Goal: Task Accomplishment & Management: Use online tool/utility

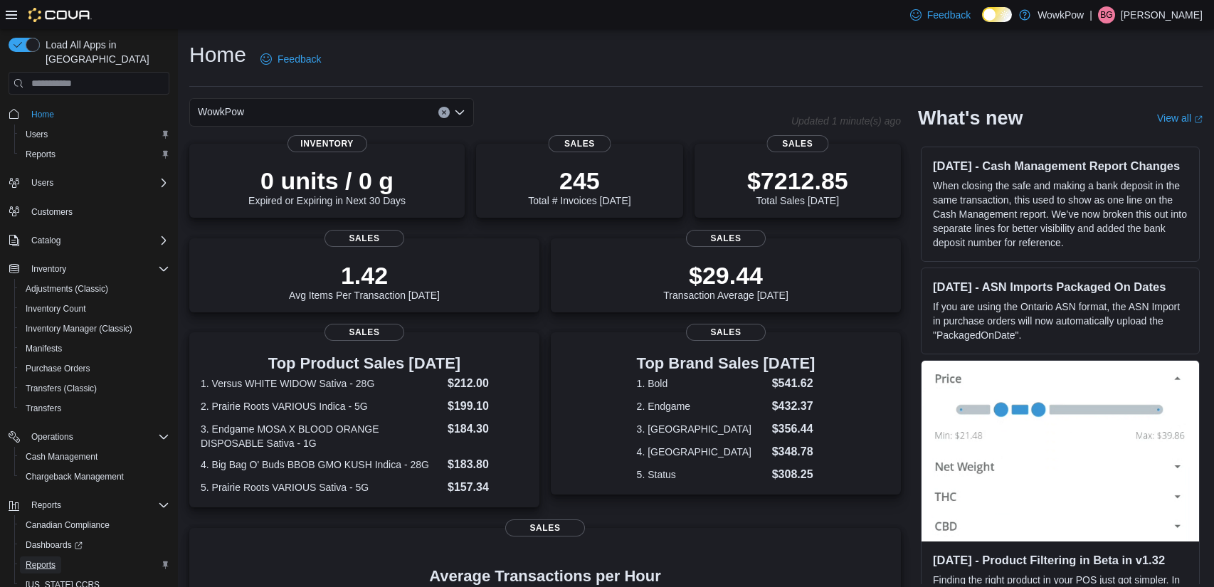
click at [50, 559] on span "Reports" at bounding box center [41, 564] width 30 height 11
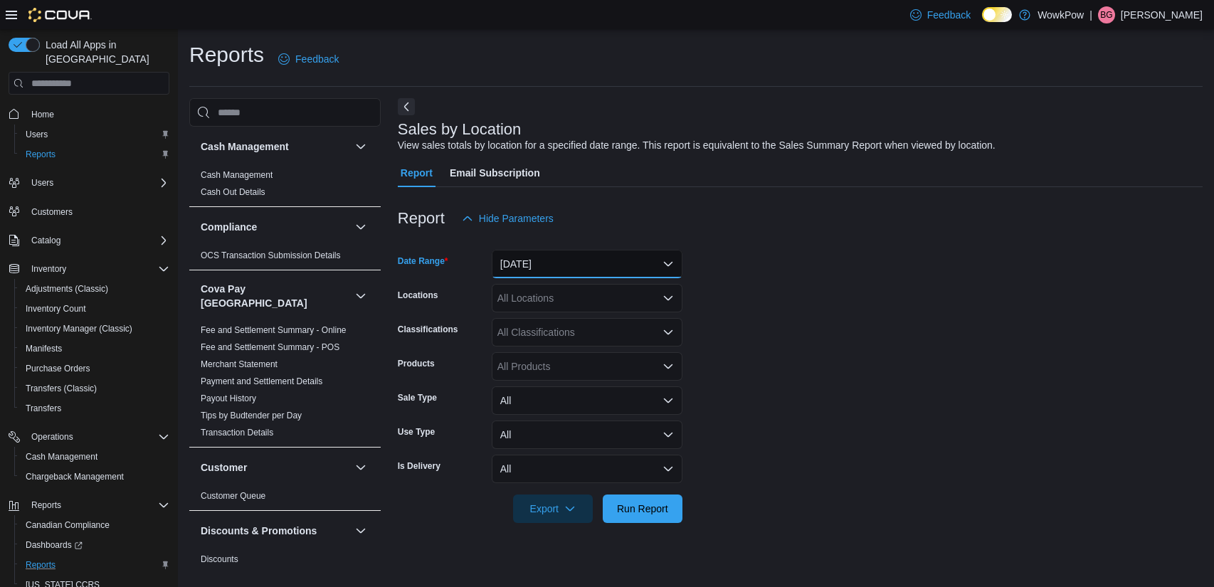
click at [612, 269] on button "[DATE]" at bounding box center [587, 264] width 191 height 28
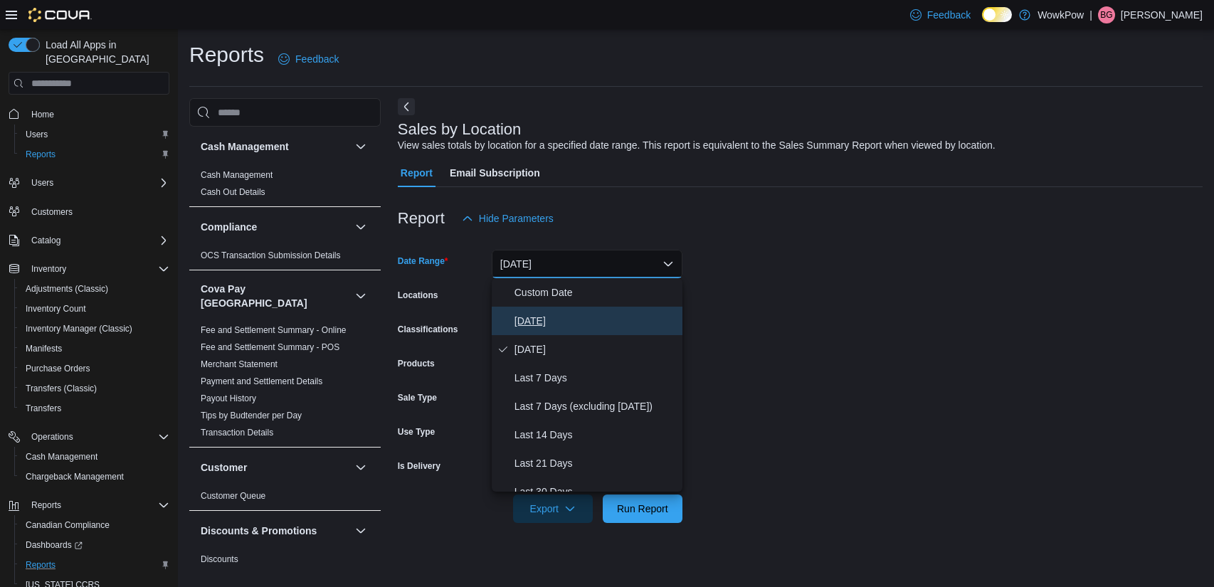
click at [539, 328] on span "[DATE]" at bounding box center [595, 320] width 162 height 17
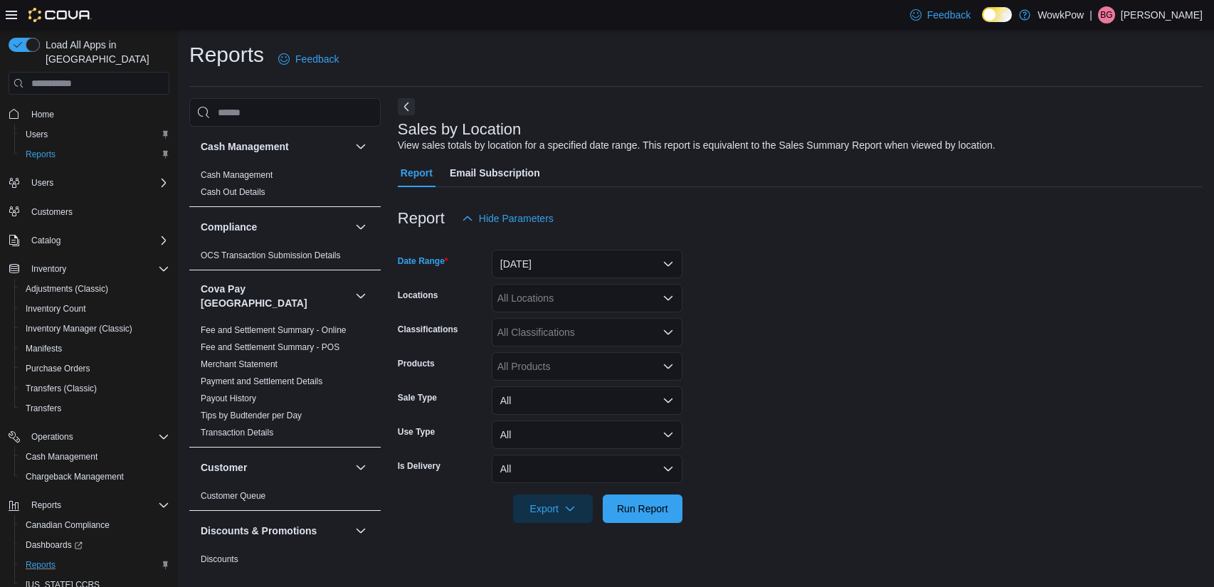
click at [680, 532] on div at bounding box center [800, 531] width 805 height 17
click at [620, 263] on button "[DATE]" at bounding box center [587, 264] width 191 height 28
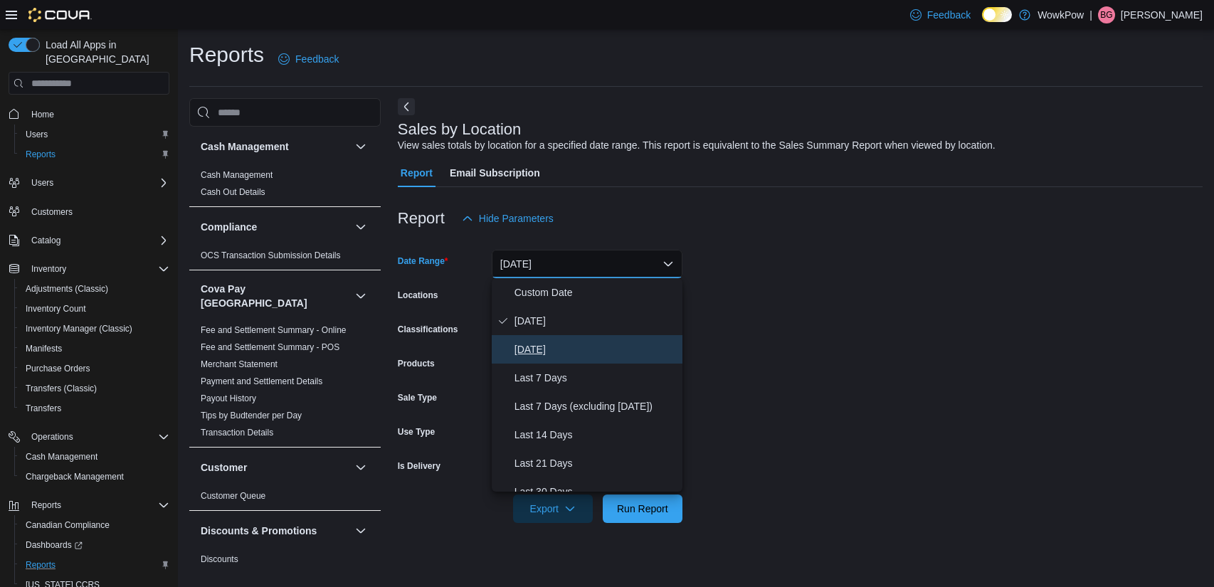
click at [571, 353] on span "[DATE]" at bounding box center [595, 349] width 162 height 17
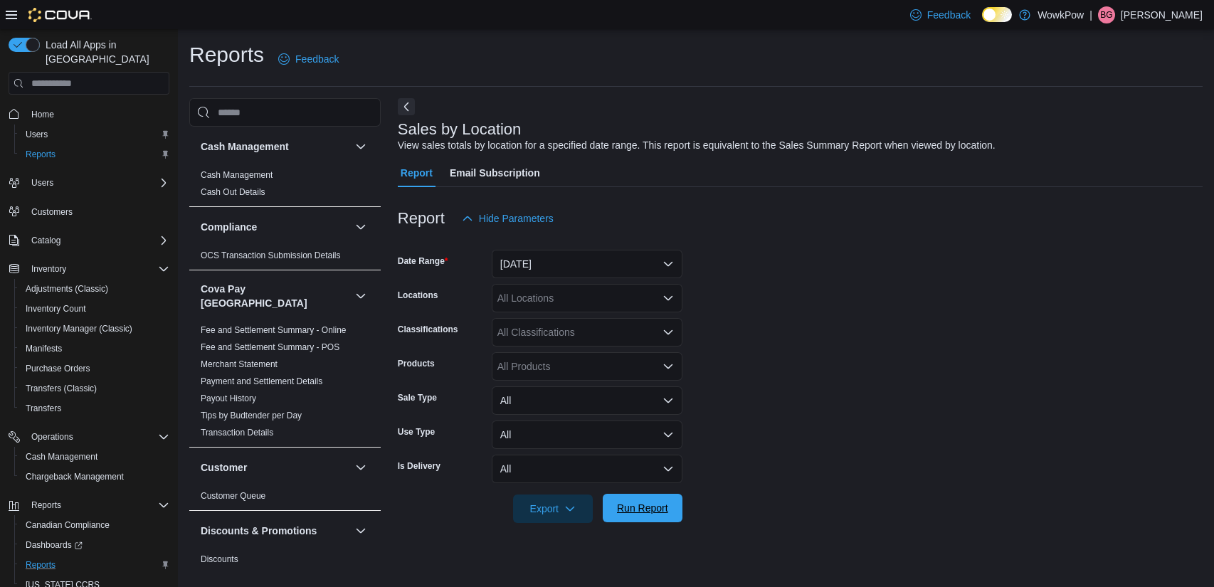
click at [638, 519] on span "Run Report" at bounding box center [642, 508] width 63 height 28
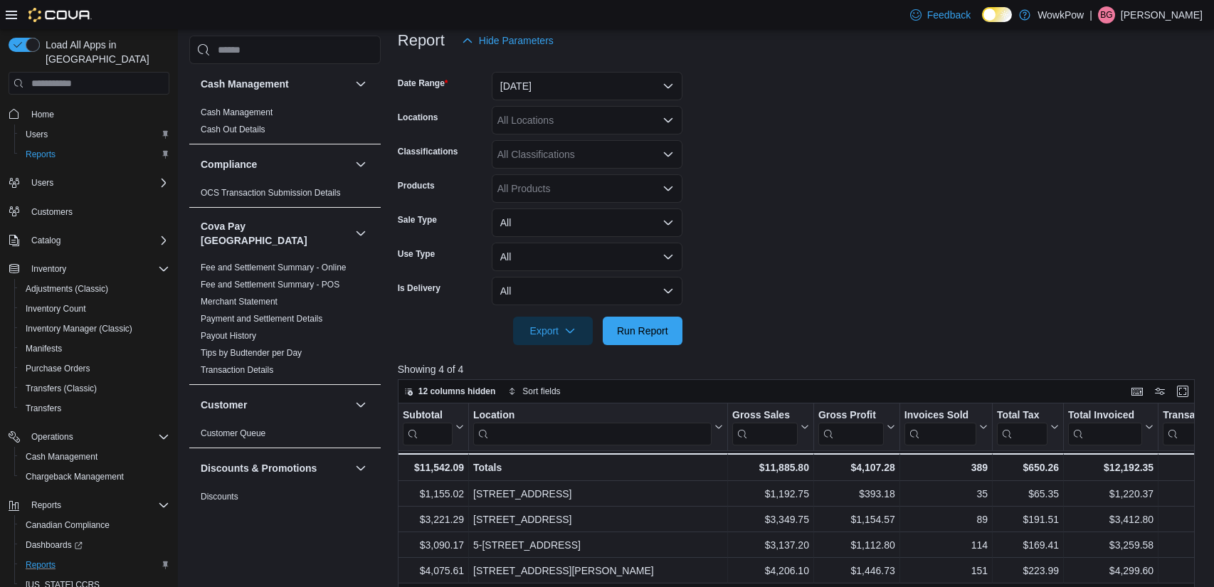
scroll to position [176, 0]
click at [564, 86] on button "[DATE]" at bounding box center [587, 87] width 191 height 28
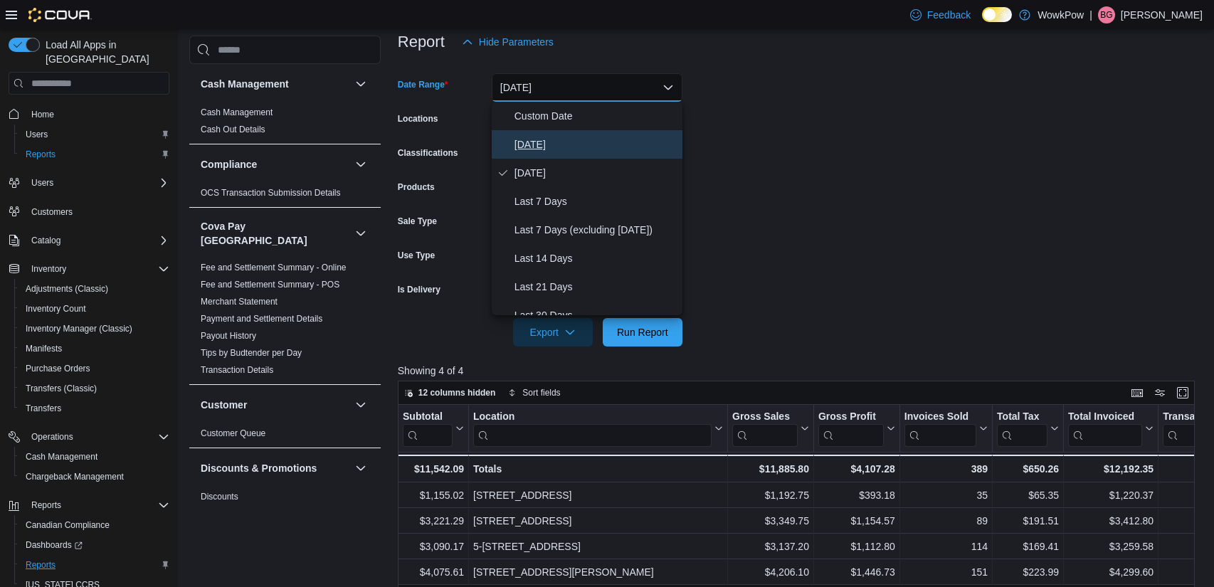
click at [532, 144] on span "[DATE]" at bounding box center [595, 144] width 162 height 17
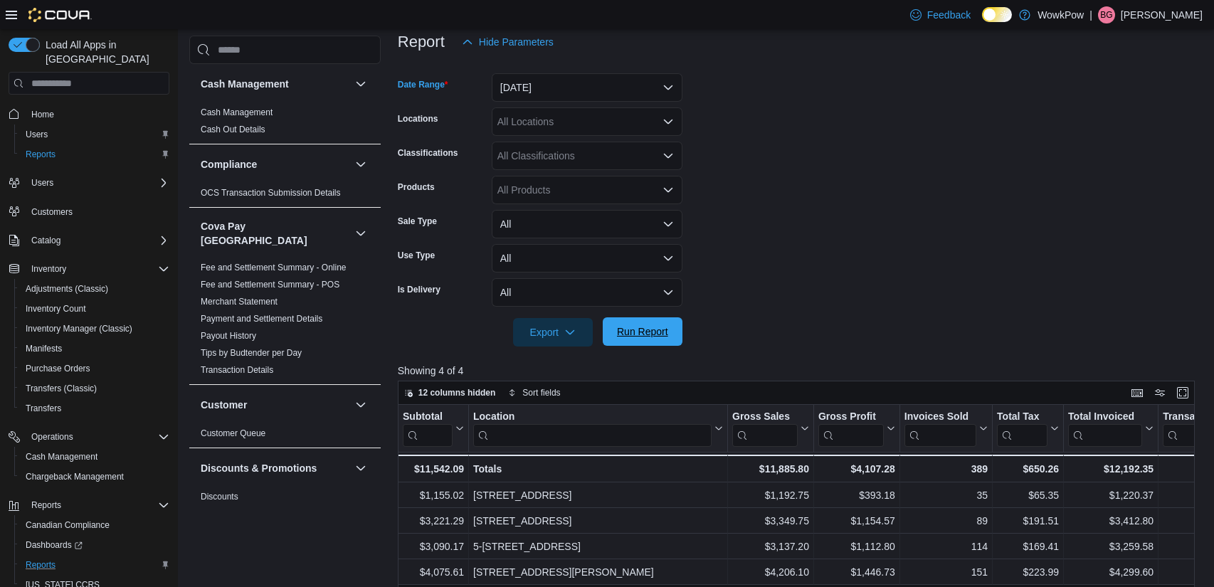
click at [628, 339] on span "Run Report" at bounding box center [642, 331] width 63 height 28
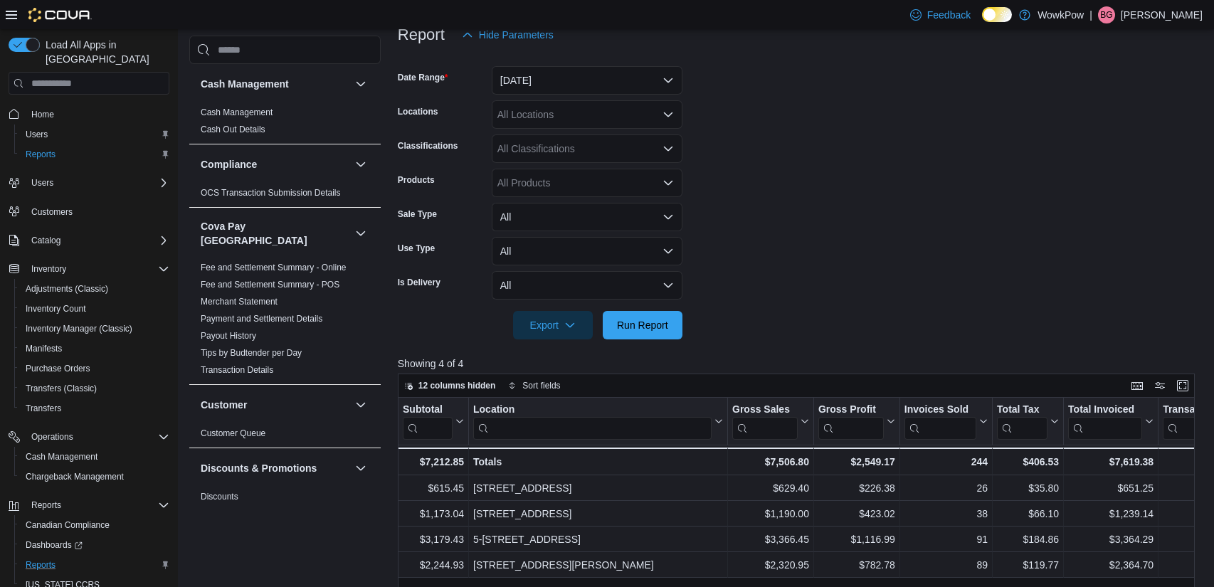
scroll to position [184, 0]
